Goal: Browse casually

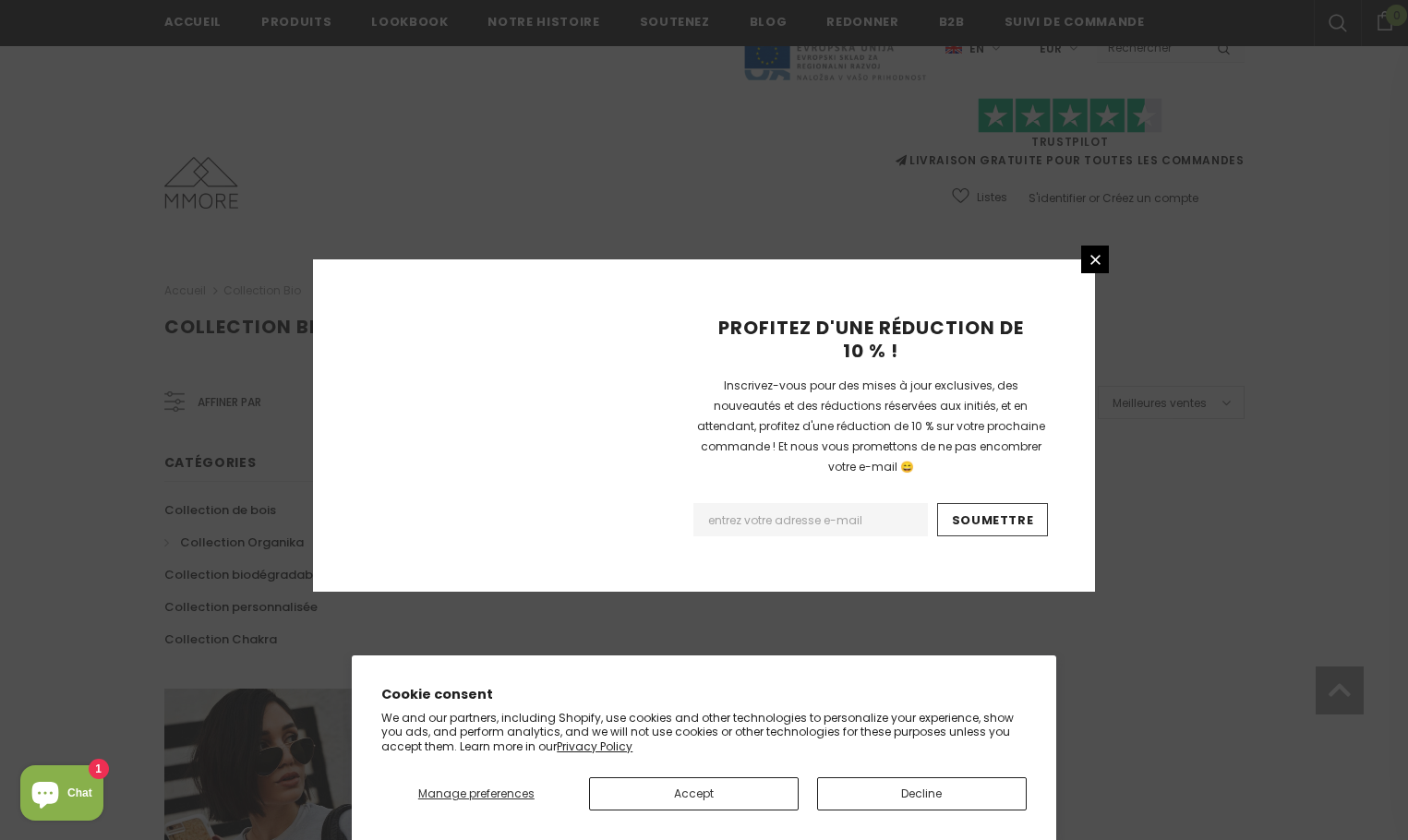
scroll to position [1097, 0]
